Goal: Find specific page/section: Find specific page/section

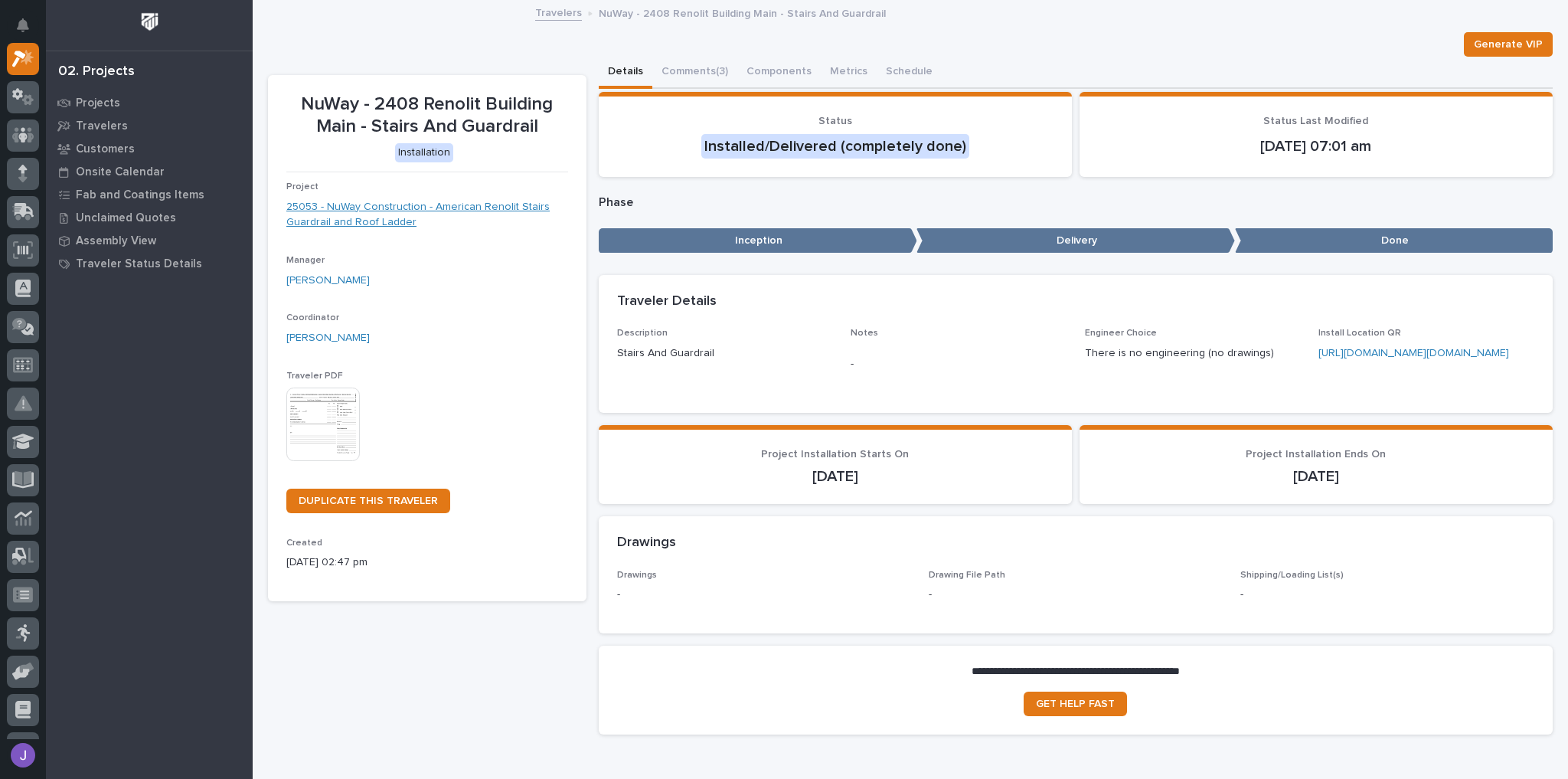
click at [417, 209] on link "25053 - NuWay Construction - American Renolit Stairs Guardrail and Roof Ladder" at bounding box center [427, 214] width 281 height 32
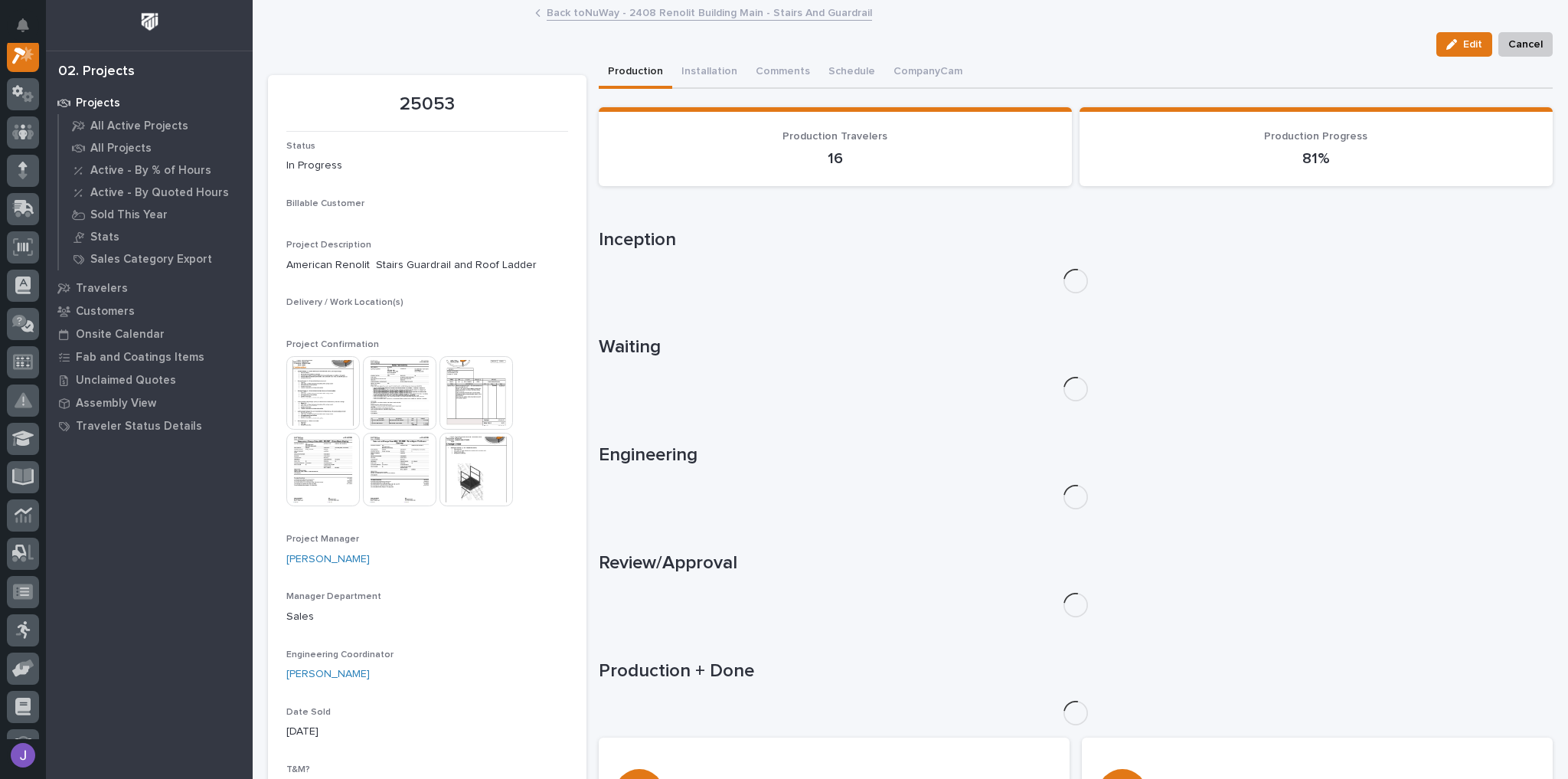
scroll to position [38, 0]
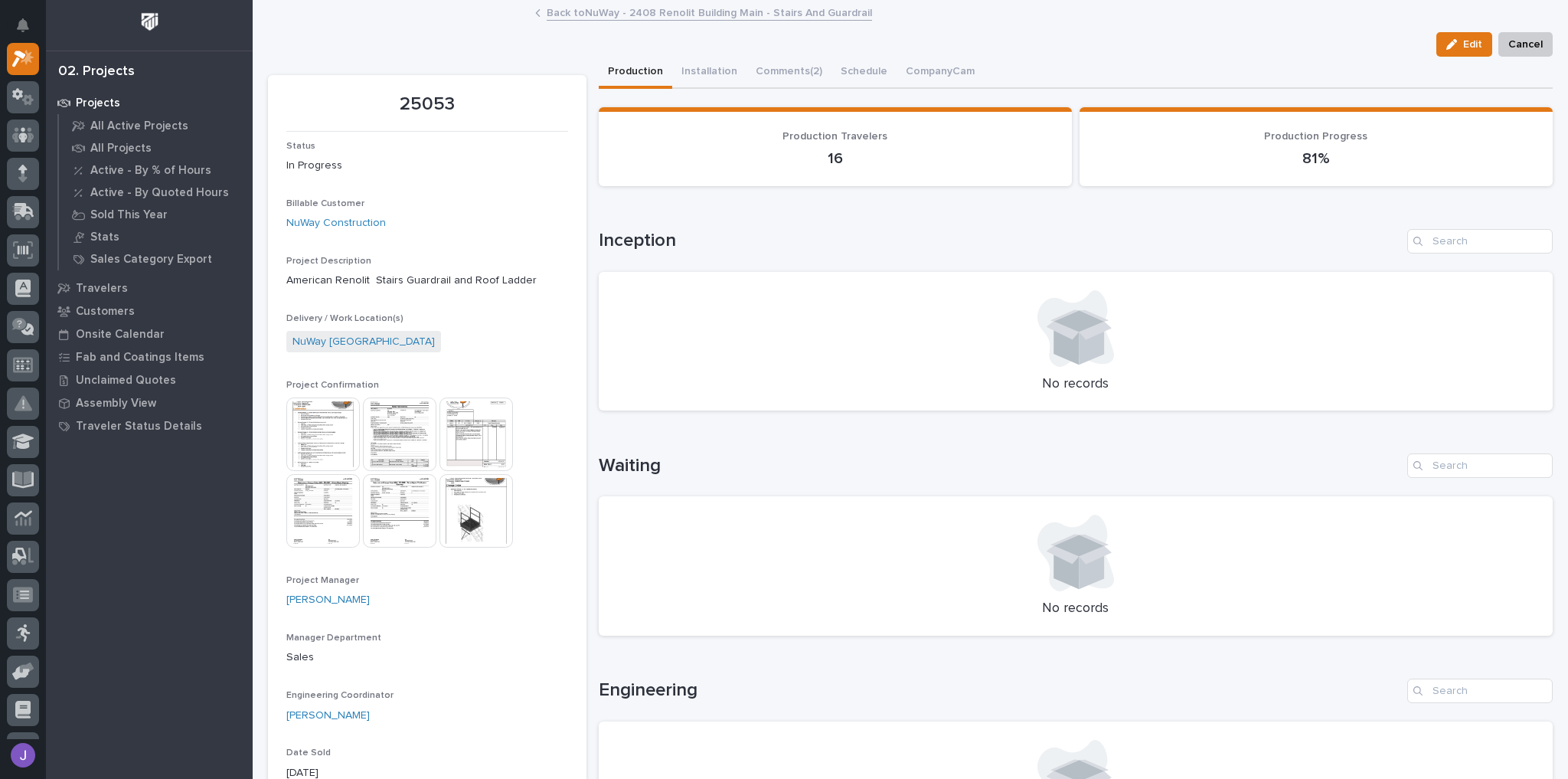
click at [482, 512] on img at bounding box center [476, 510] width 74 height 74
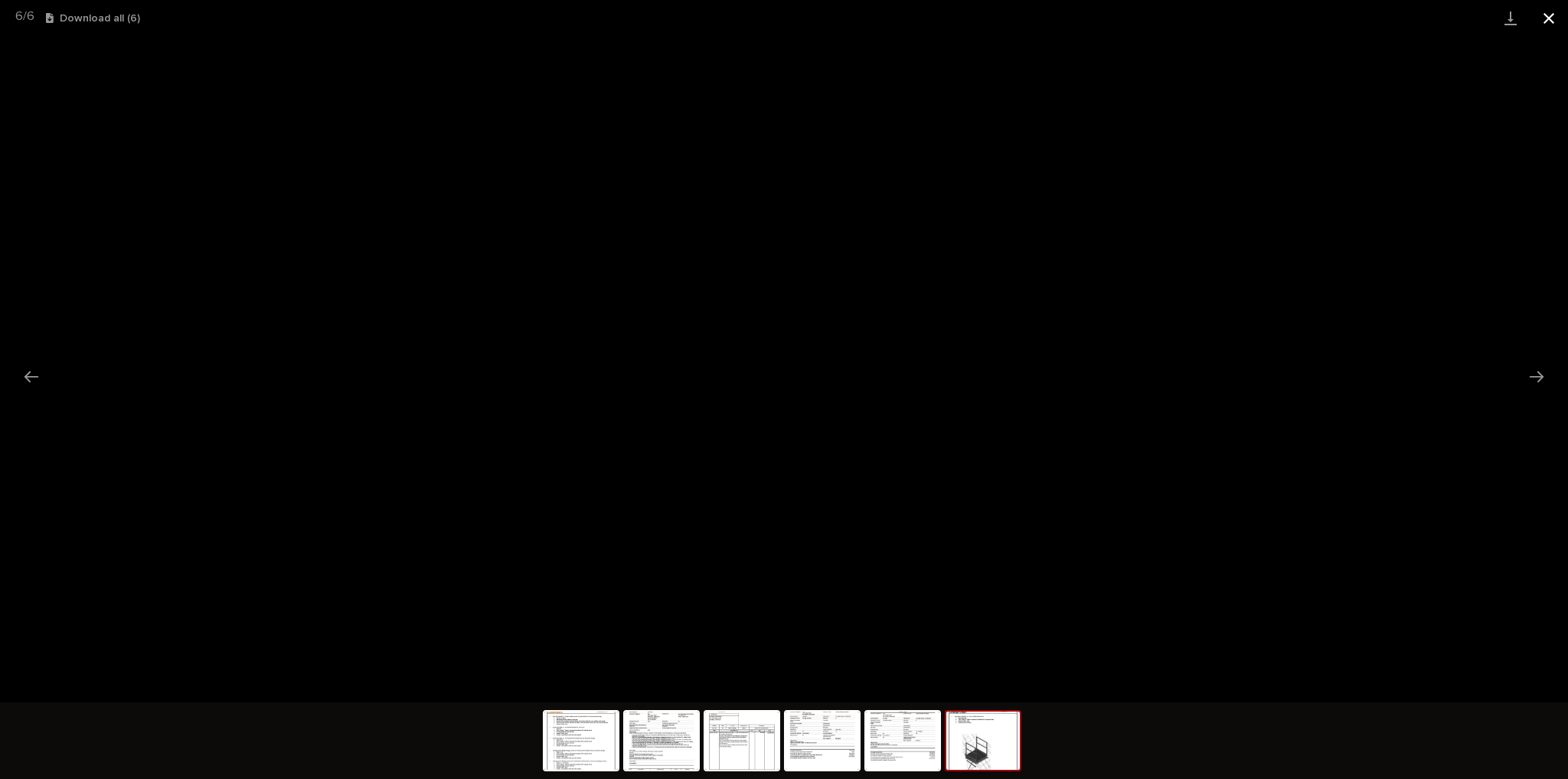
click at [1542, 23] on button "Close gallery" at bounding box center [1549, 17] width 38 height 36
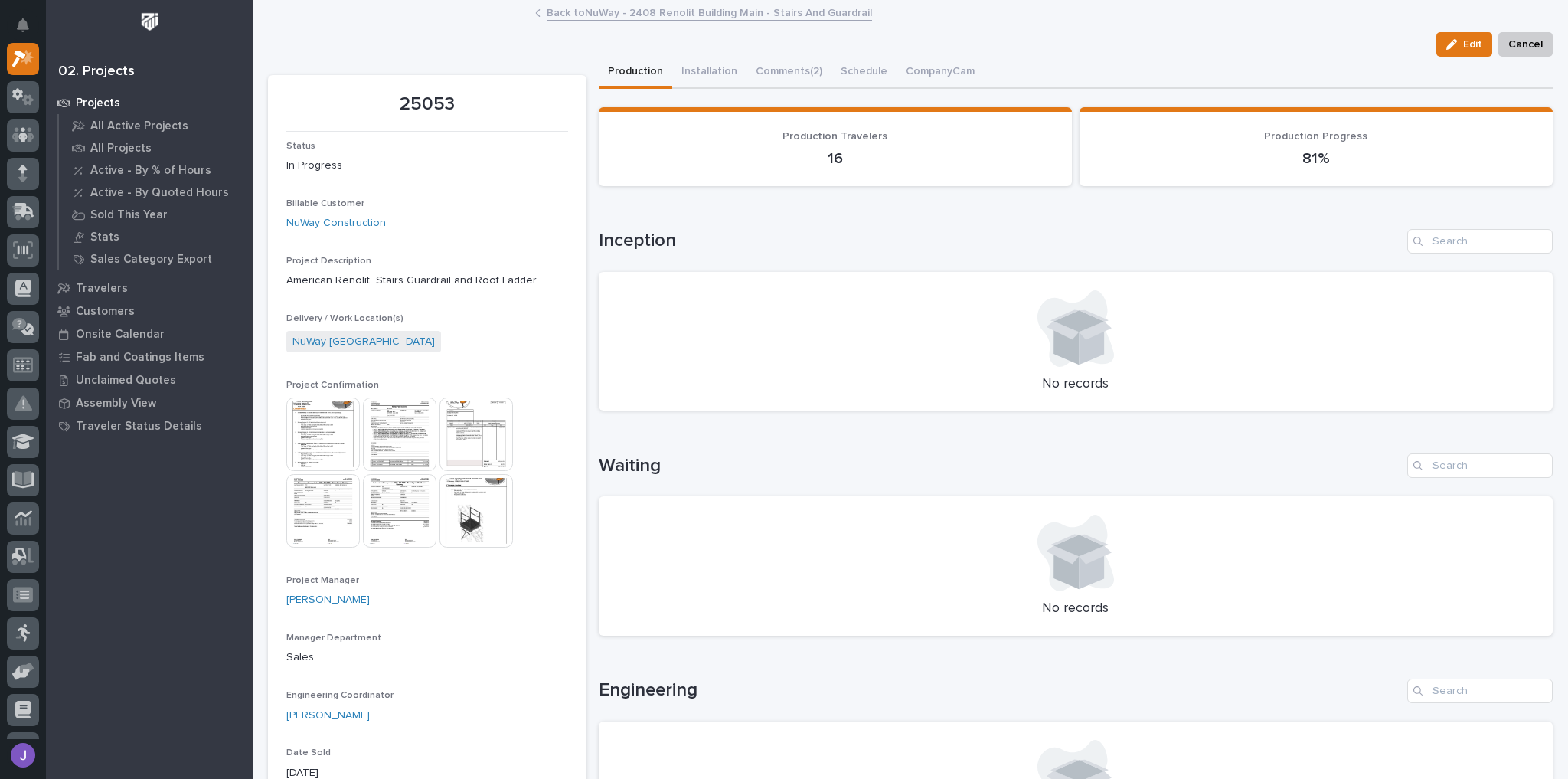
click at [486, 438] on img at bounding box center [476, 434] width 74 height 74
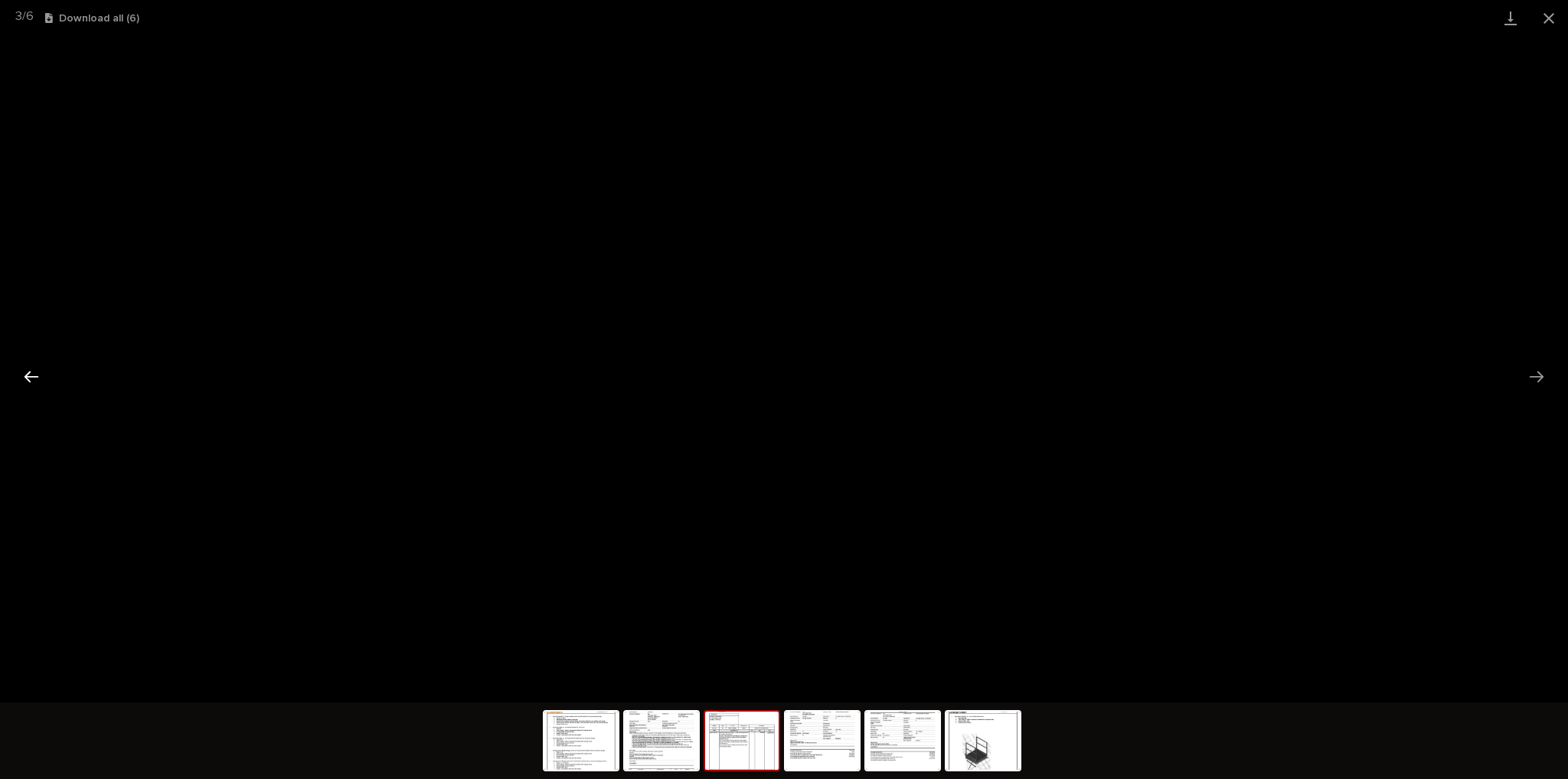
click at [41, 382] on button "Previous slide" at bounding box center [31, 377] width 32 height 30
click at [36, 390] on button "Previous slide" at bounding box center [31, 377] width 32 height 30
click at [45, 375] on button "Previous slide" at bounding box center [31, 377] width 32 height 30
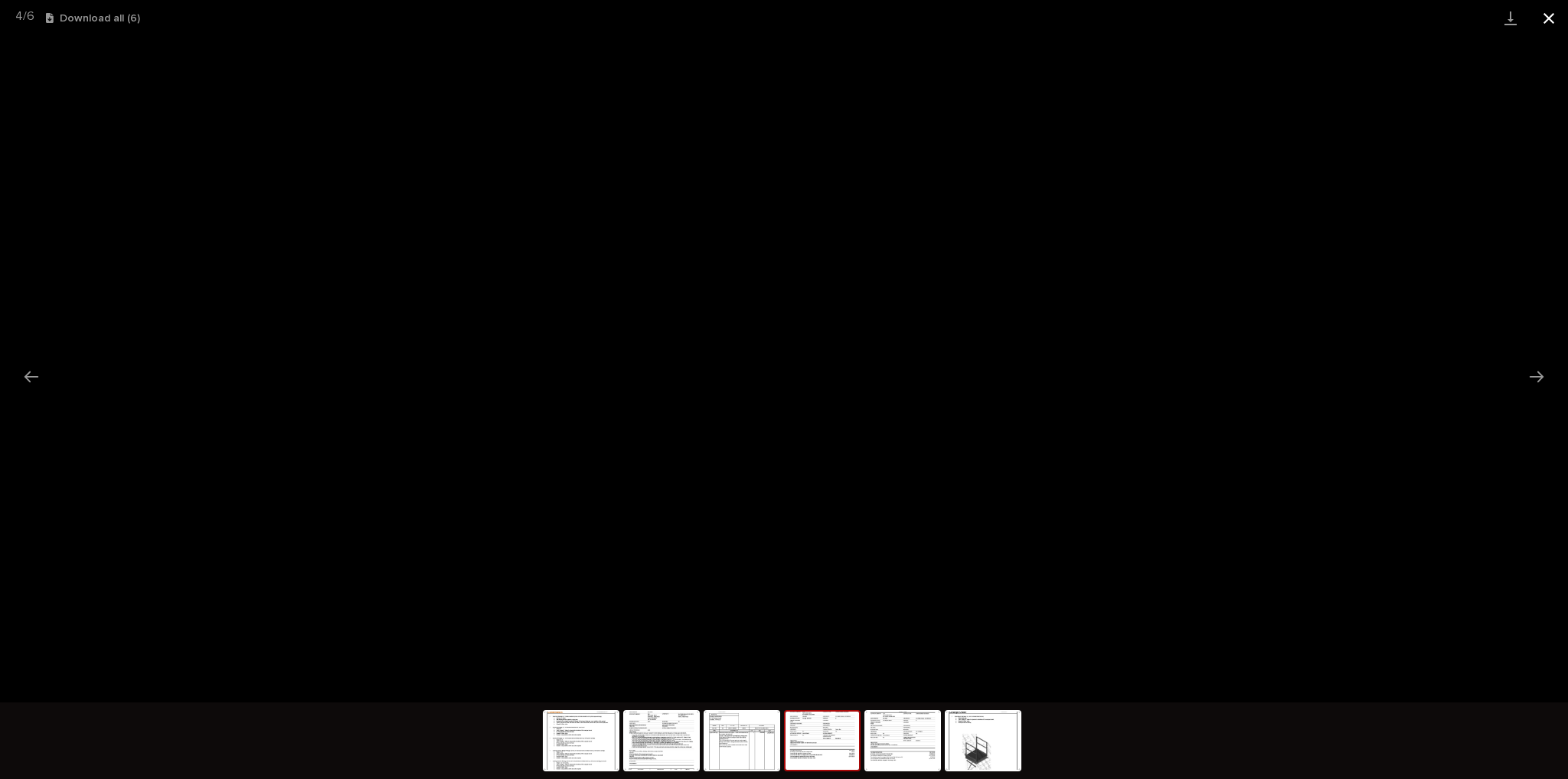
click at [1540, 18] on button "Close gallery" at bounding box center [1549, 17] width 38 height 36
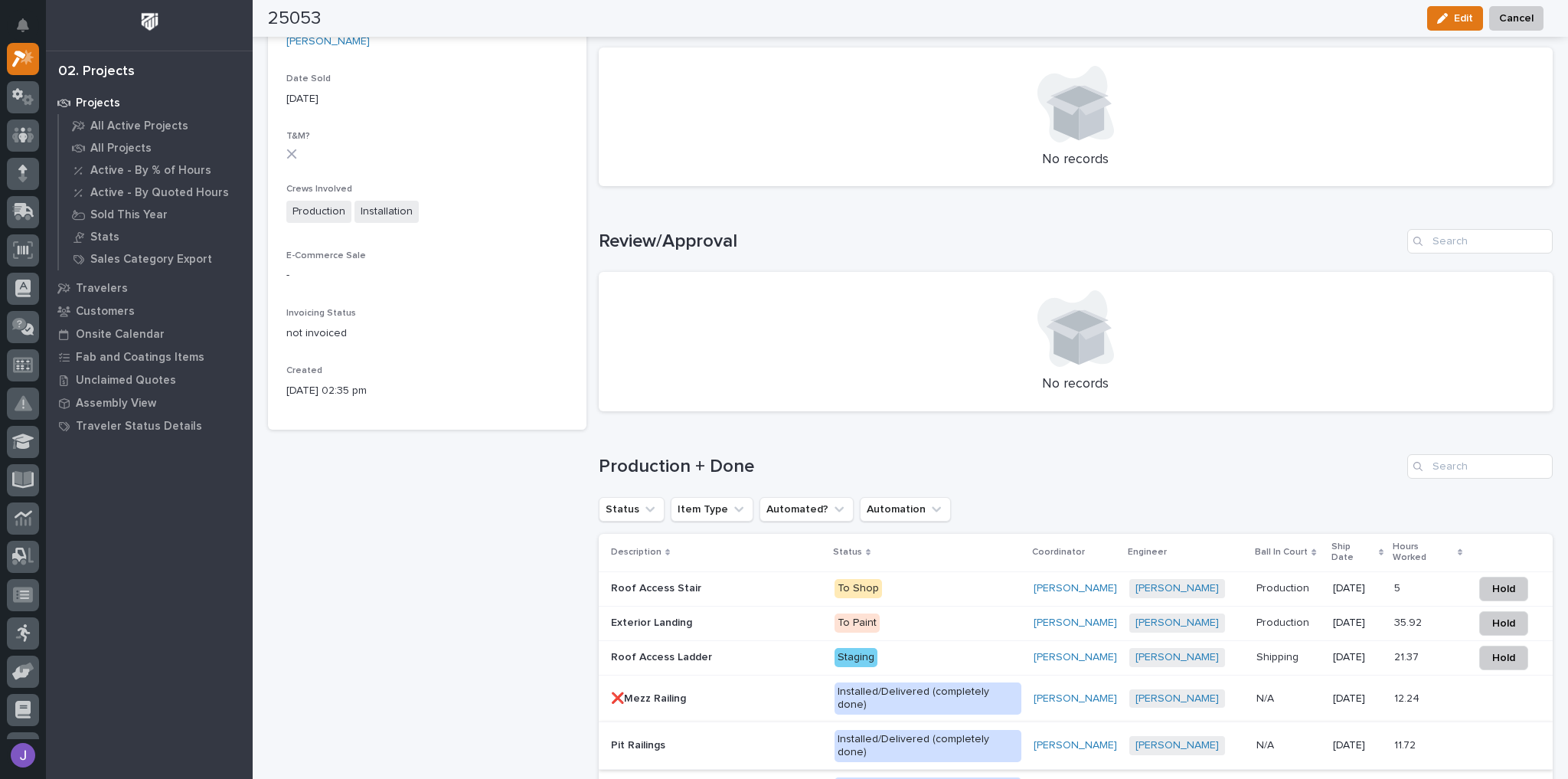
scroll to position [1103, 0]
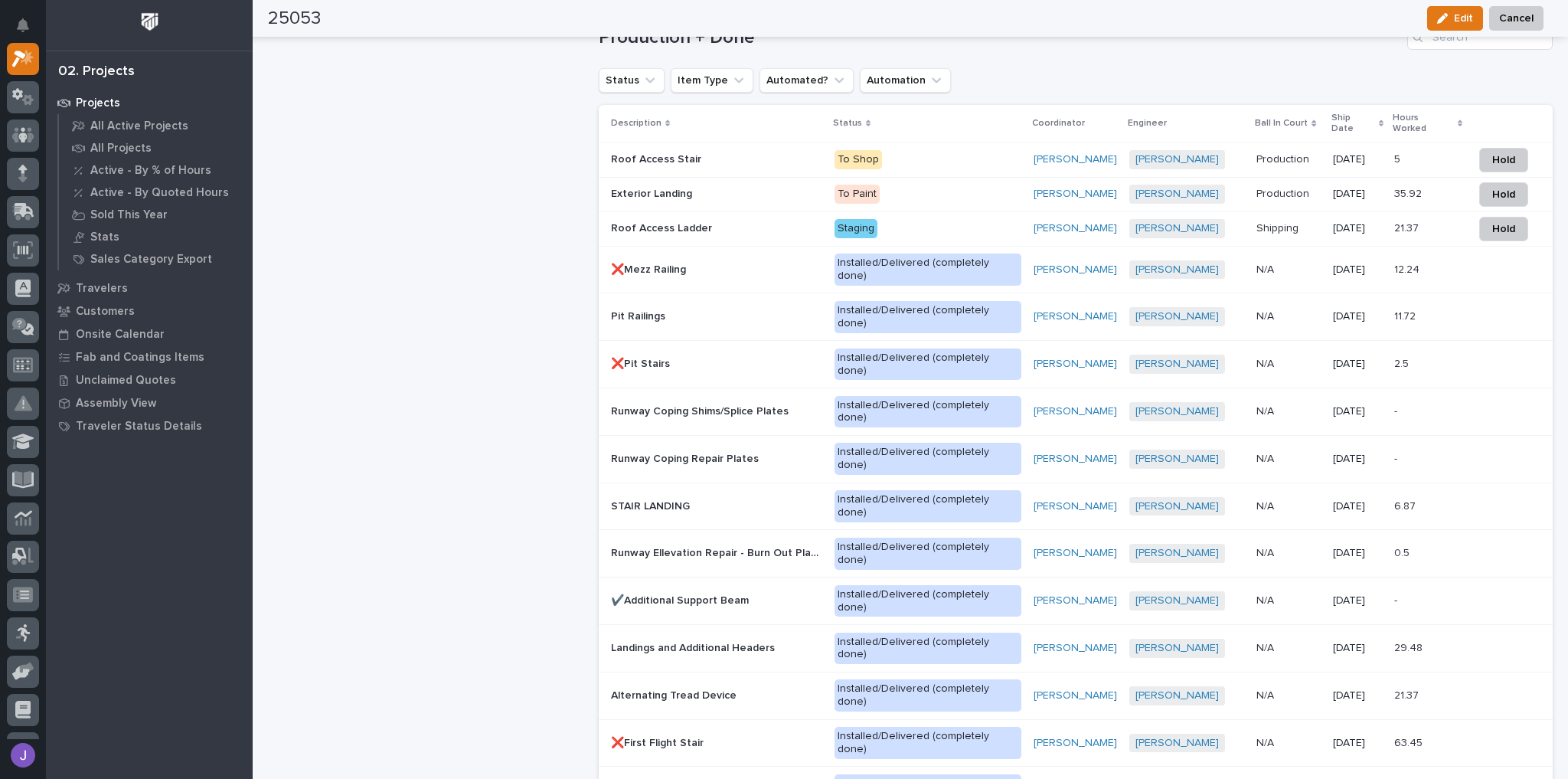
click at [660, 150] on p "Roof Access Stair" at bounding box center [657, 157] width 94 height 16
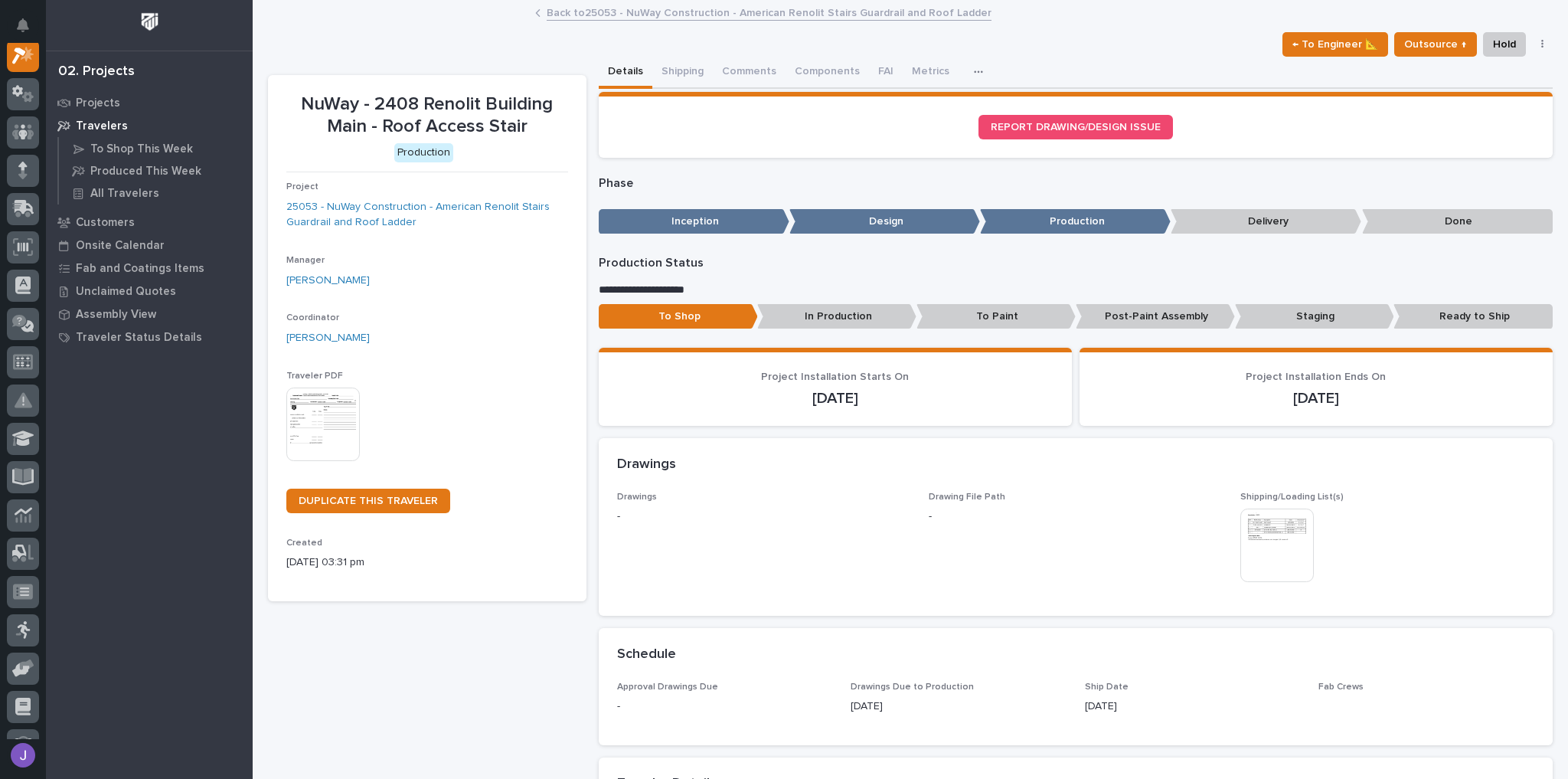
scroll to position [38, 0]
click at [669, 72] on button "Shipping" at bounding box center [682, 72] width 60 height 32
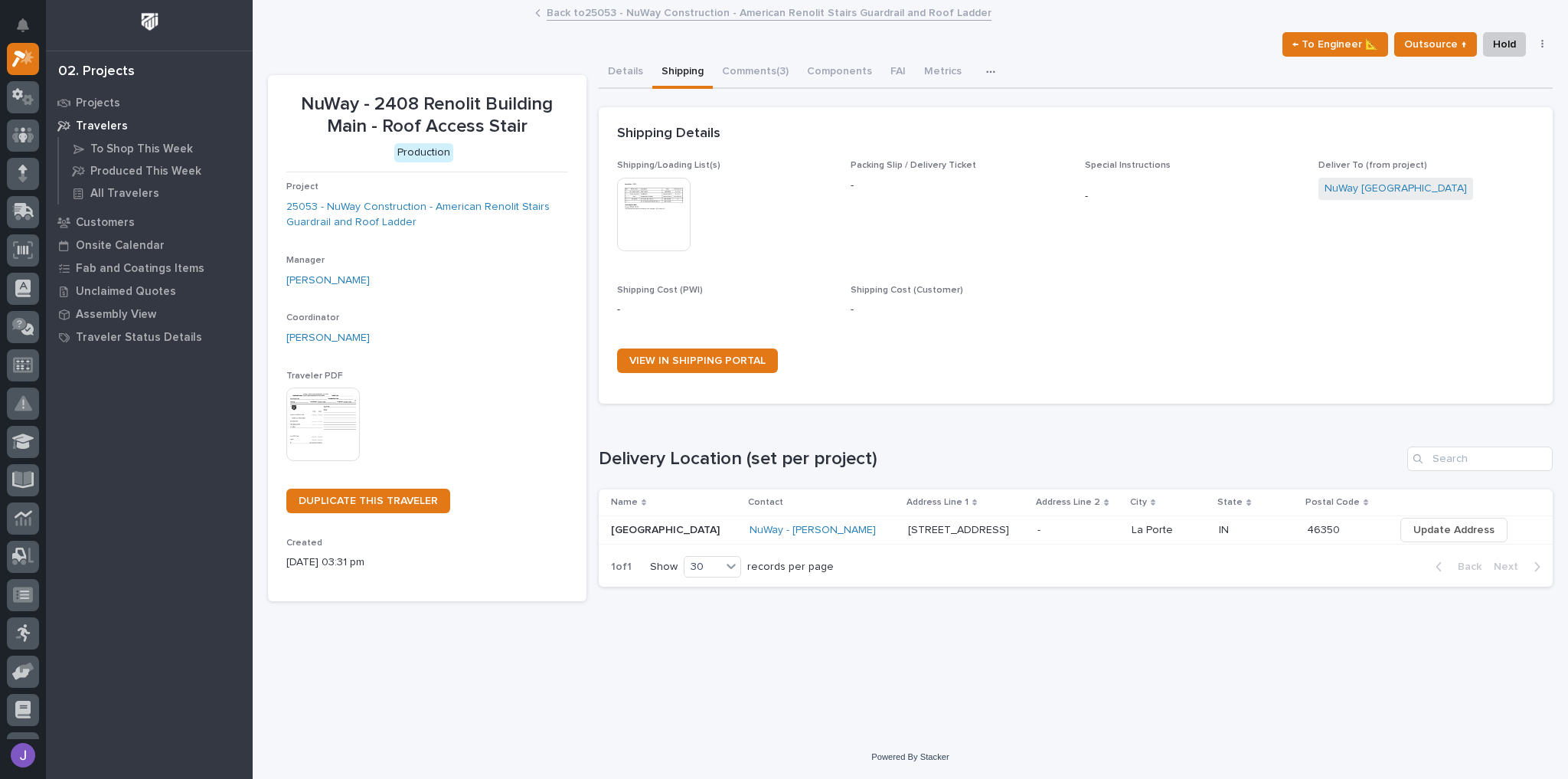
click at [723, 525] on p "[GEOGRAPHIC_DATA]" at bounding box center [666, 528] width 112 height 16
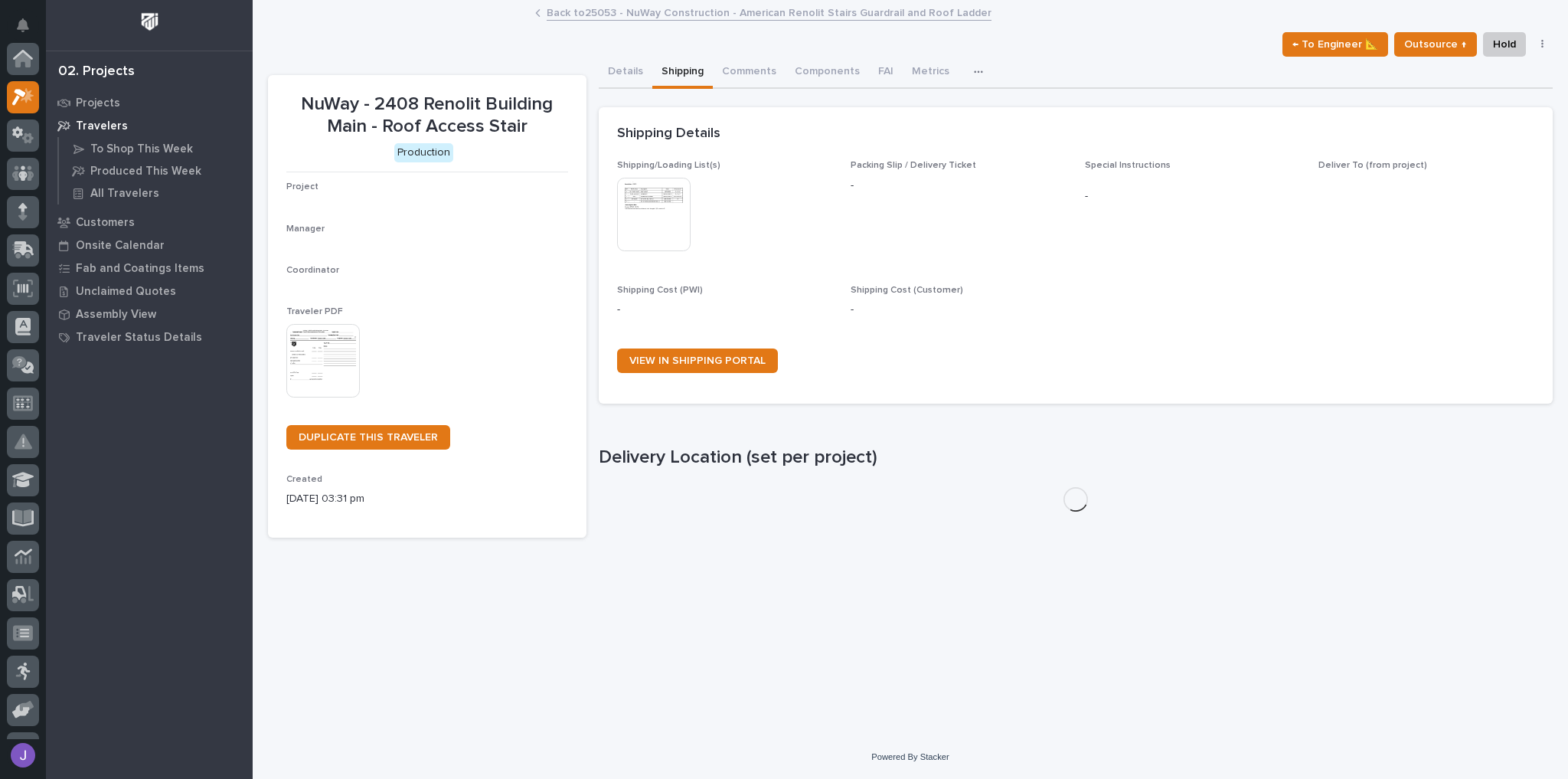
scroll to position [41, 0]
